Goal: Information Seeking & Learning: Learn about a topic

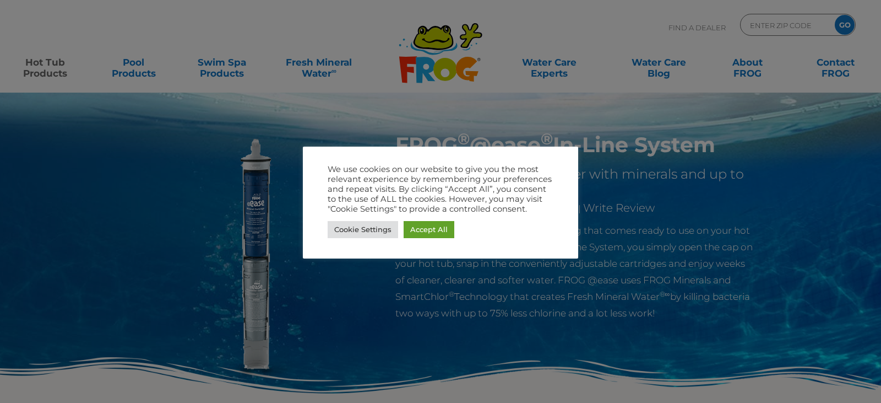
click at [670, 211] on div at bounding box center [440, 201] width 881 height 403
click at [360, 229] on link "Cookie Settings" at bounding box center [363, 229] width 70 height 17
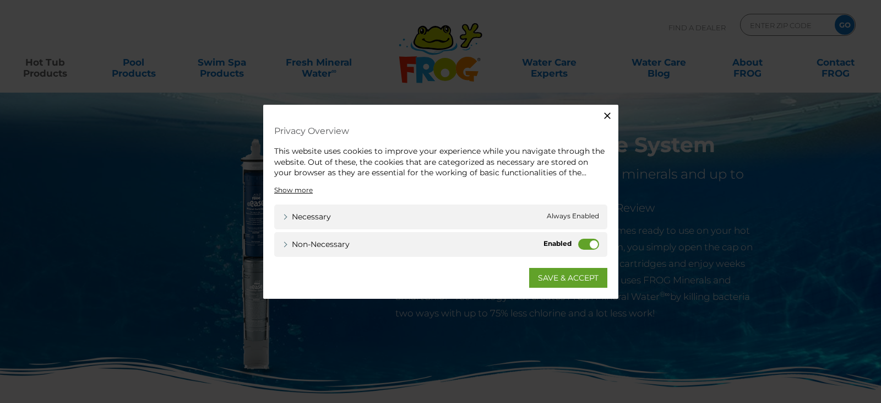
click at [585, 243] on label "Non-necessary" at bounding box center [588, 243] width 21 height 11
click at [0, 0] on input "Non-necessary" at bounding box center [0, 0] width 0 height 0
click at [571, 276] on link "SAVE & ACCEPT" at bounding box center [568, 277] width 78 height 20
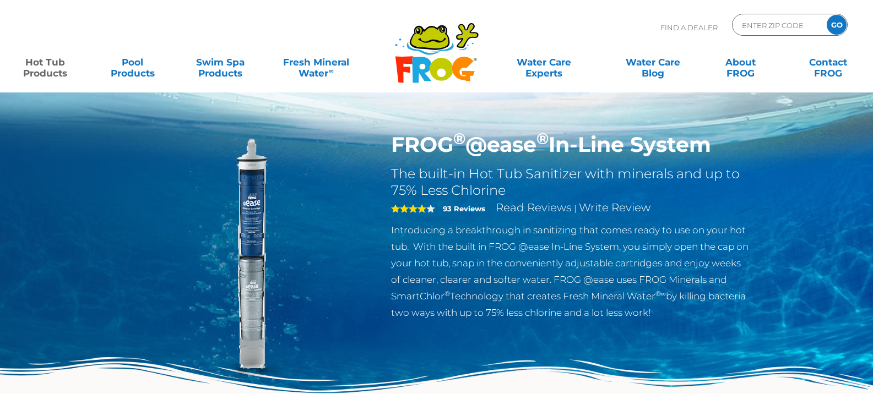
click at [457, 240] on p "Introducing a breakthrough in sanitizing that comes ready to use on your hot tu…" at bounding box center [571, 271] width 360 height 99
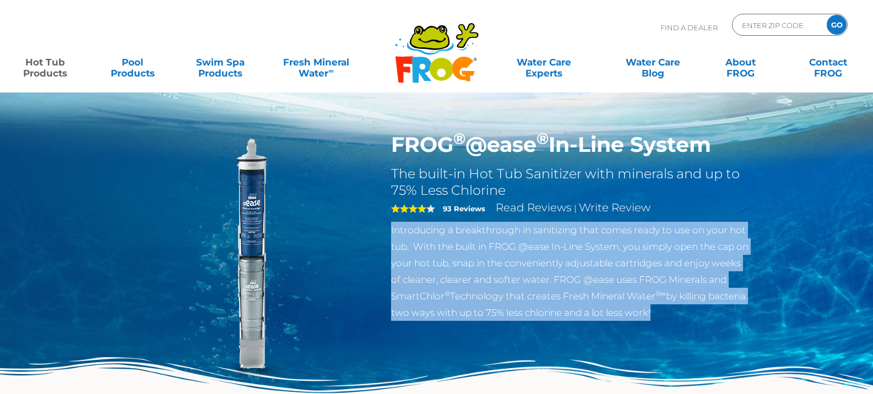
click at [457, 240] on p "Introducing a breakthrough in sanitizing that comes ready to use on your hot tu…" at bounding box center [571, 271] width 360 height 99
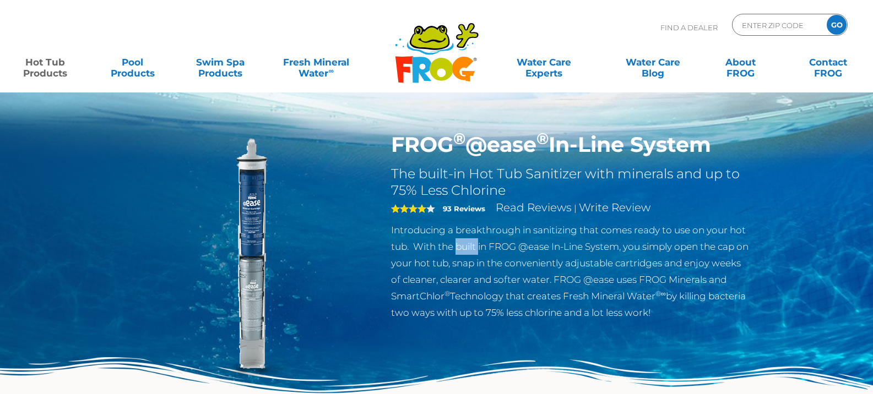
click at [457, 240] on p "Introducing a breakthrough in sanitizing that comes ready to use on your hot tu…" at bounding box center [571, 271] width 360 height 99
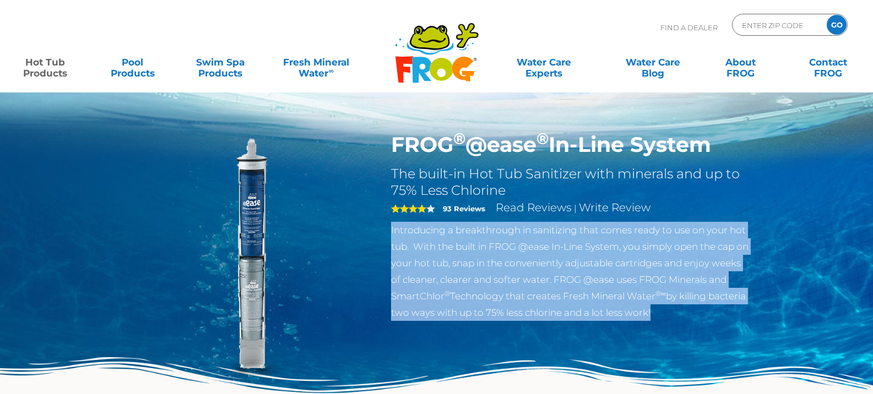
click at [457, 240] on p "Introducing a breakthrough in sanitizing that comes ready to use on your hot tu…" at bounding box center [571, 271] width 360 height 99
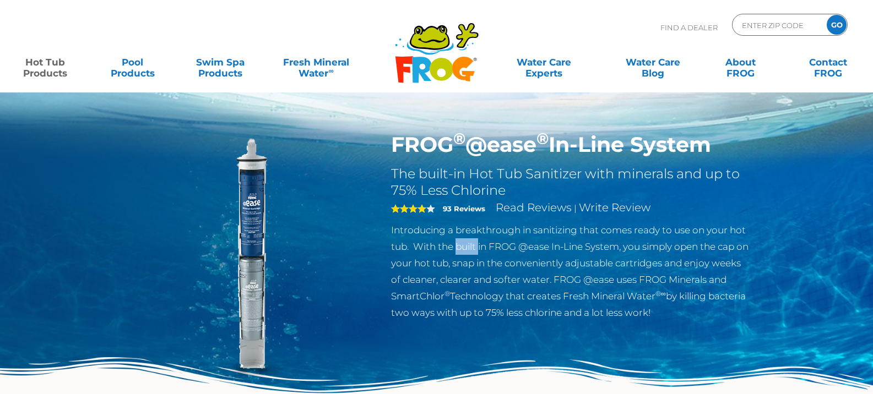
click at [457, 240] on p "Introducing a breakthrough in sanitizing that comes ready to use on your hot tu…" at bounding box center [571, 271] width 360 height 99
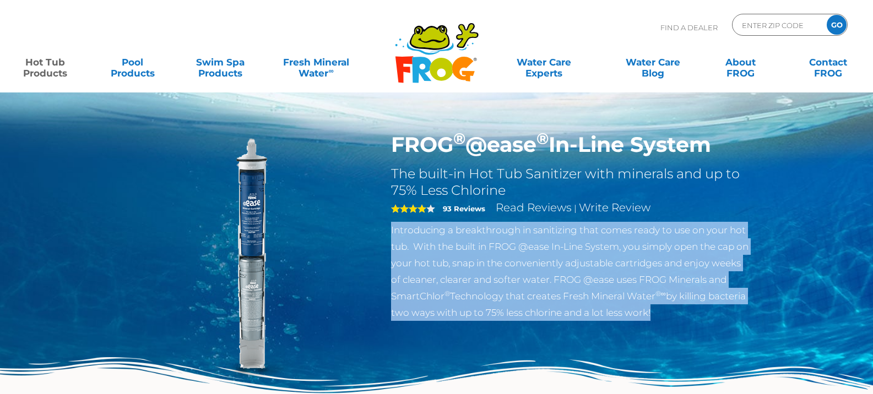
click at [457, 240] on p "Introducing a breakthrough in sanitizing that comes ready to use on your hot tu…" at bounding box center [571, 271] width 360 height 99
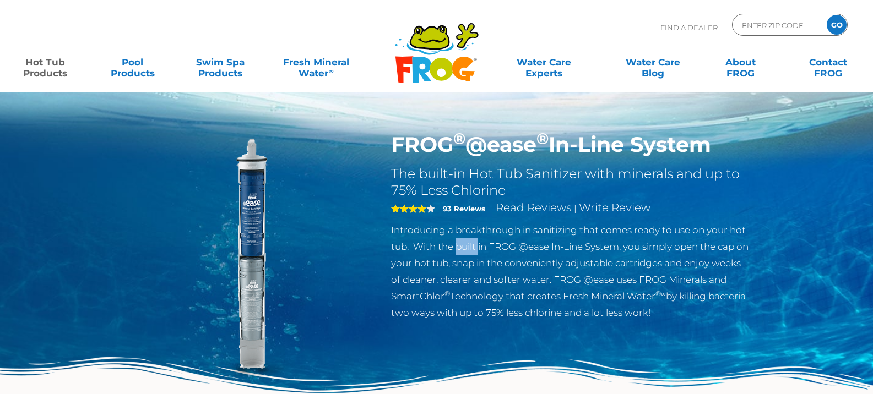
click at [457, 240] on p "Introducing a breakthrough in sanitizing that comes ready to use on your hot tu…" at bounding box center [571, 271] width 360 height 99
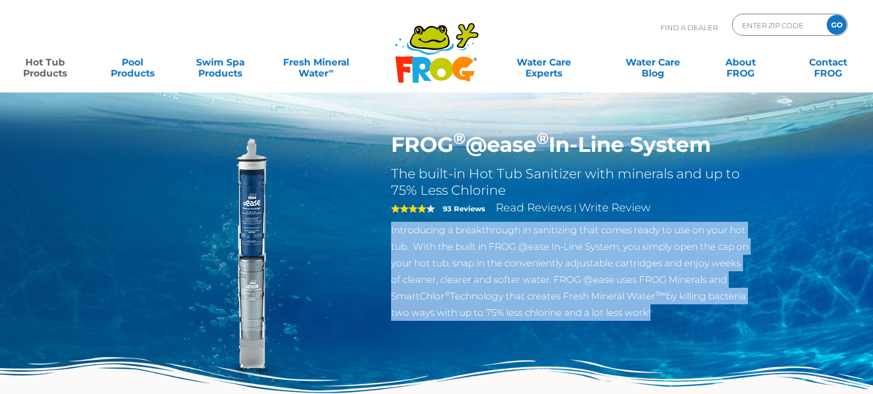
click at [457, 240] on p "Introducing a breakthrough in sanitizing that comes ready to use on your hot tu…" at bounding box center [571, 271] width 360 height 99
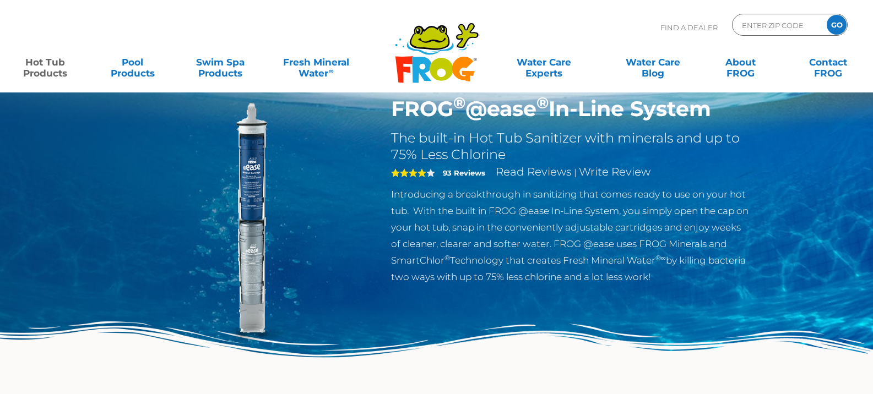
scroll to position [55, 0]
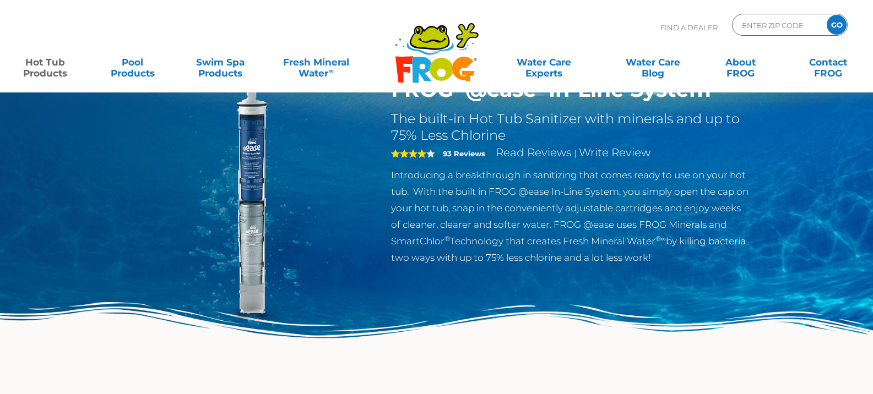
click at [439, 202] on p "Introducing a breakthrough in sanitizing that comes ready to use on your hot tu…" at bounding box center [571, 216] width 360 height 99
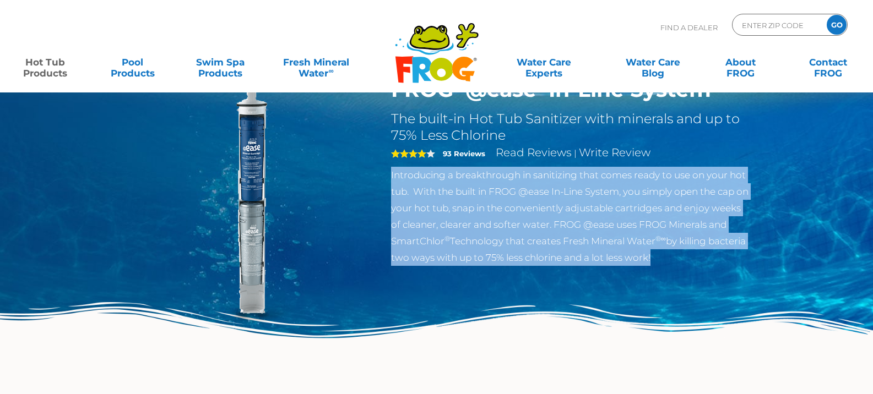
click at [439, 202] on p "Introducing a breakthrough in sanitizing that comes ready to use on your hot tu…" at bounding box center [571, 216] width 360 height 99
click at [439, 201] on p "Introducing a breakthrough in sanitizing that comes ready to use on your hot tu…" at bounding box center [571, 216] width 360 height 99
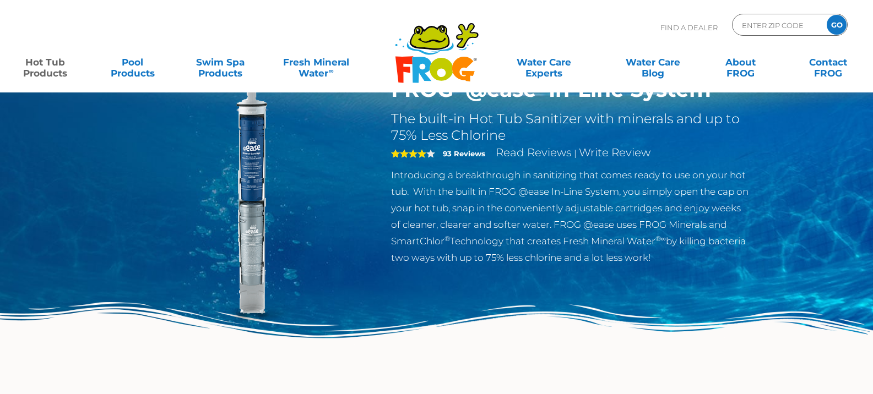
click at [466, 130] on h2 "The built-in Hot Tub Sanitizer with minerals and up to 75% Less Chlorine" at bounding box center [571, 127] width 360 height 33
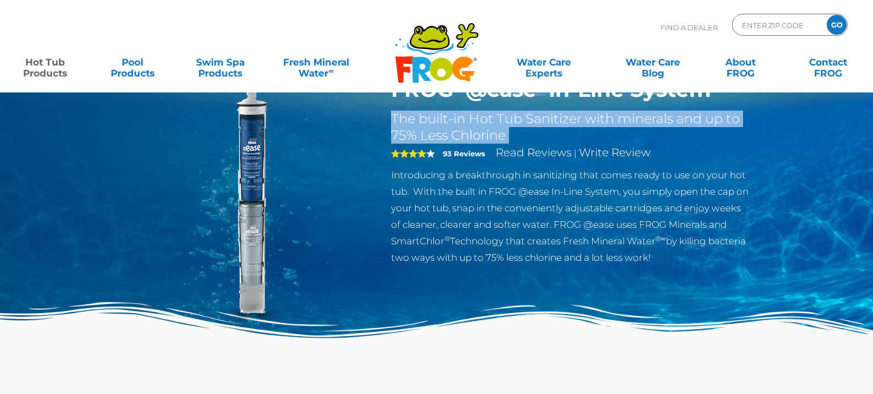
click at [466, 130] on h2 "The built-in Hot Tub Sanitizer with minerals and up to 75% Less Chlorine" at bounding box center [571, 127] width 360 height 33
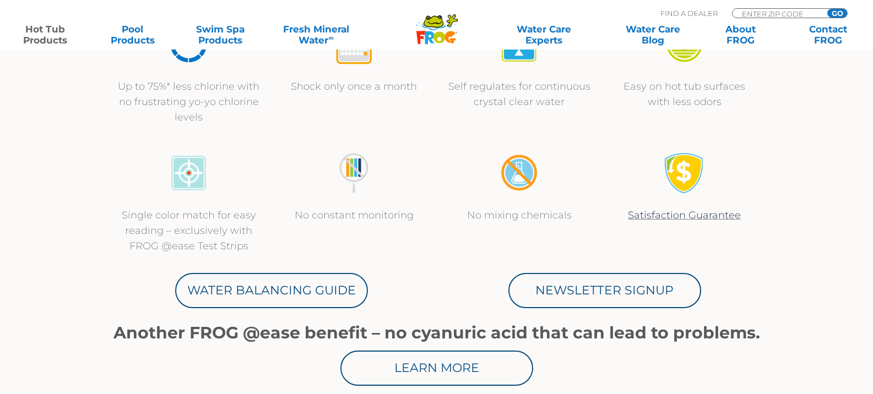
scroll to position [496, 0]
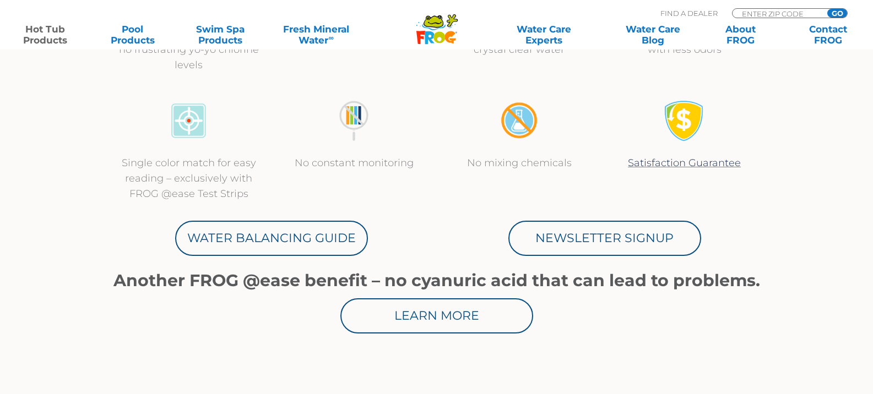
click at [182, 280] on h1 "Another FROG @ease benefit – no cyanuric acid that can lead to problems." at bounding box center [436, 281] width 661 height 19
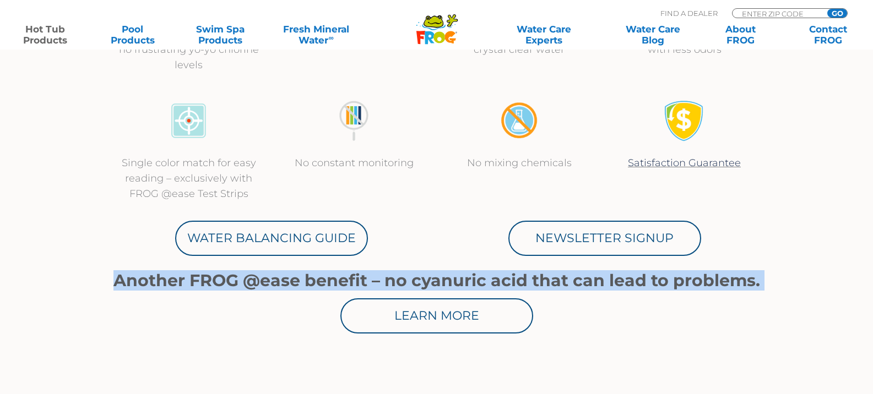
click at [182, 280] on h1 "Another FROG @ease benefit – no cyanuric acid that can lead to problems." at bounding box center [436, 281] width 661 height 19
click at [158, 277] on h1 "Another FROG @ease benefit – no cyanuric acid that can lead to problems." at bounding box center [436, 281] width 661 height 19
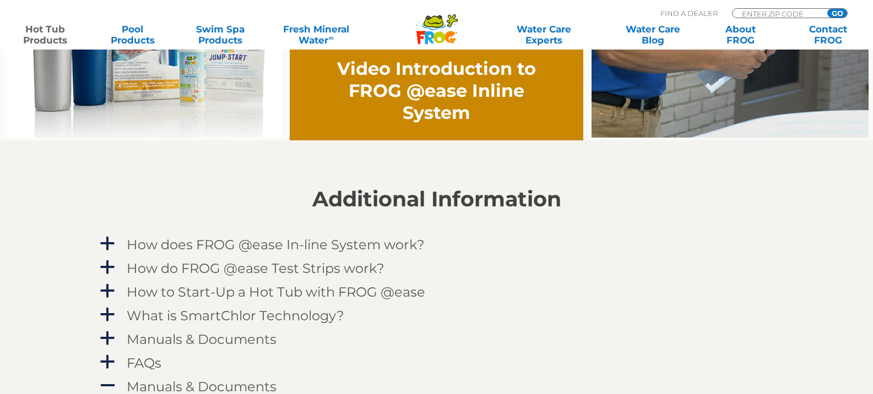
scroll to position [991, 0]
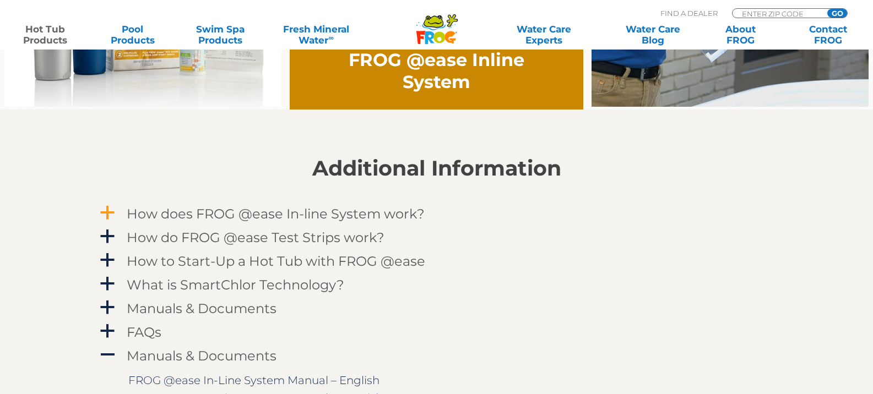
click at [136, 215] on h4 "How does FROG @ease In-line System work?" at bounding box center [276, 214] width 298 height 15
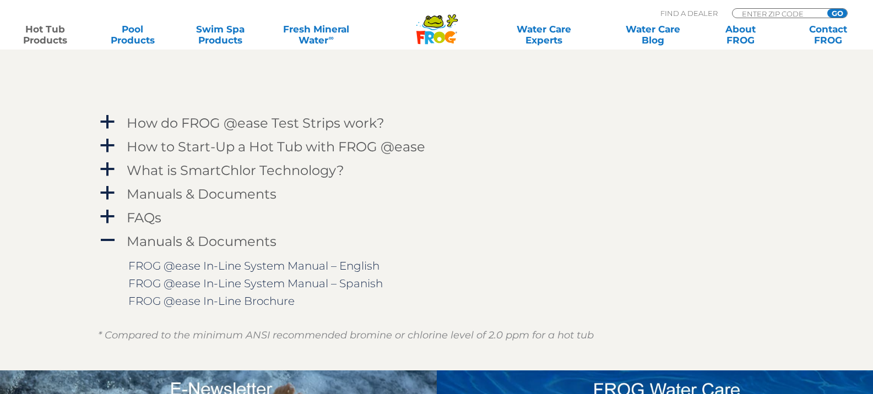
scroll to position [1432, 0]
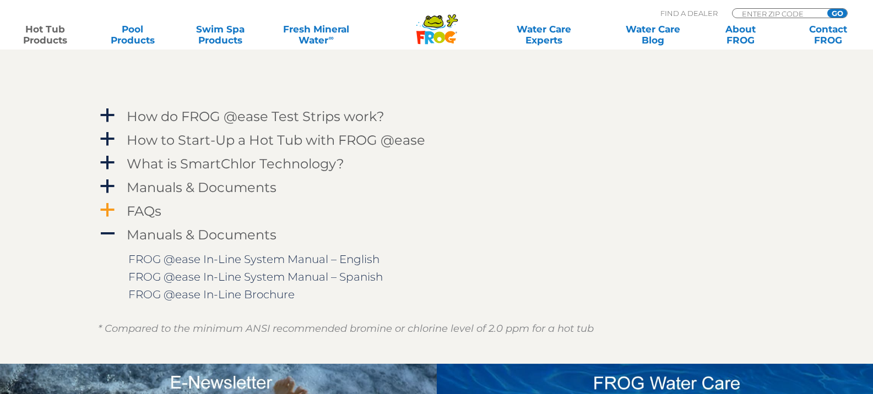
click at [150, 205] on h4 "FAQs" at bounding box center [144, 211] width 35 height 15
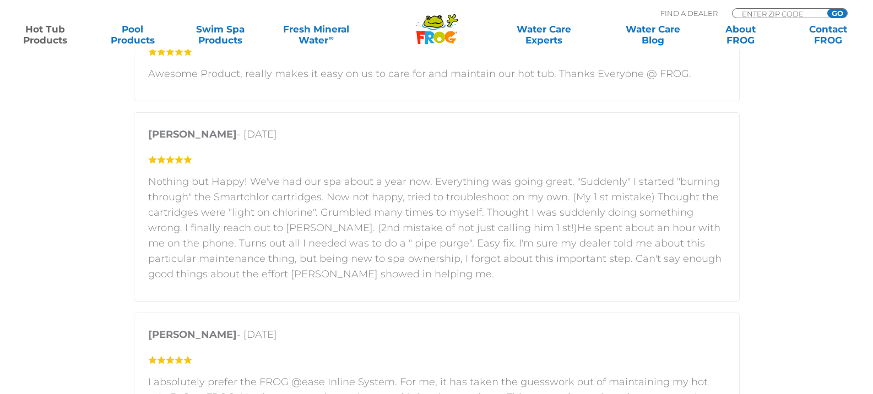
scroll to position [2520, 0]
